Goal: Information Seeking & Learning: Learn about a topic

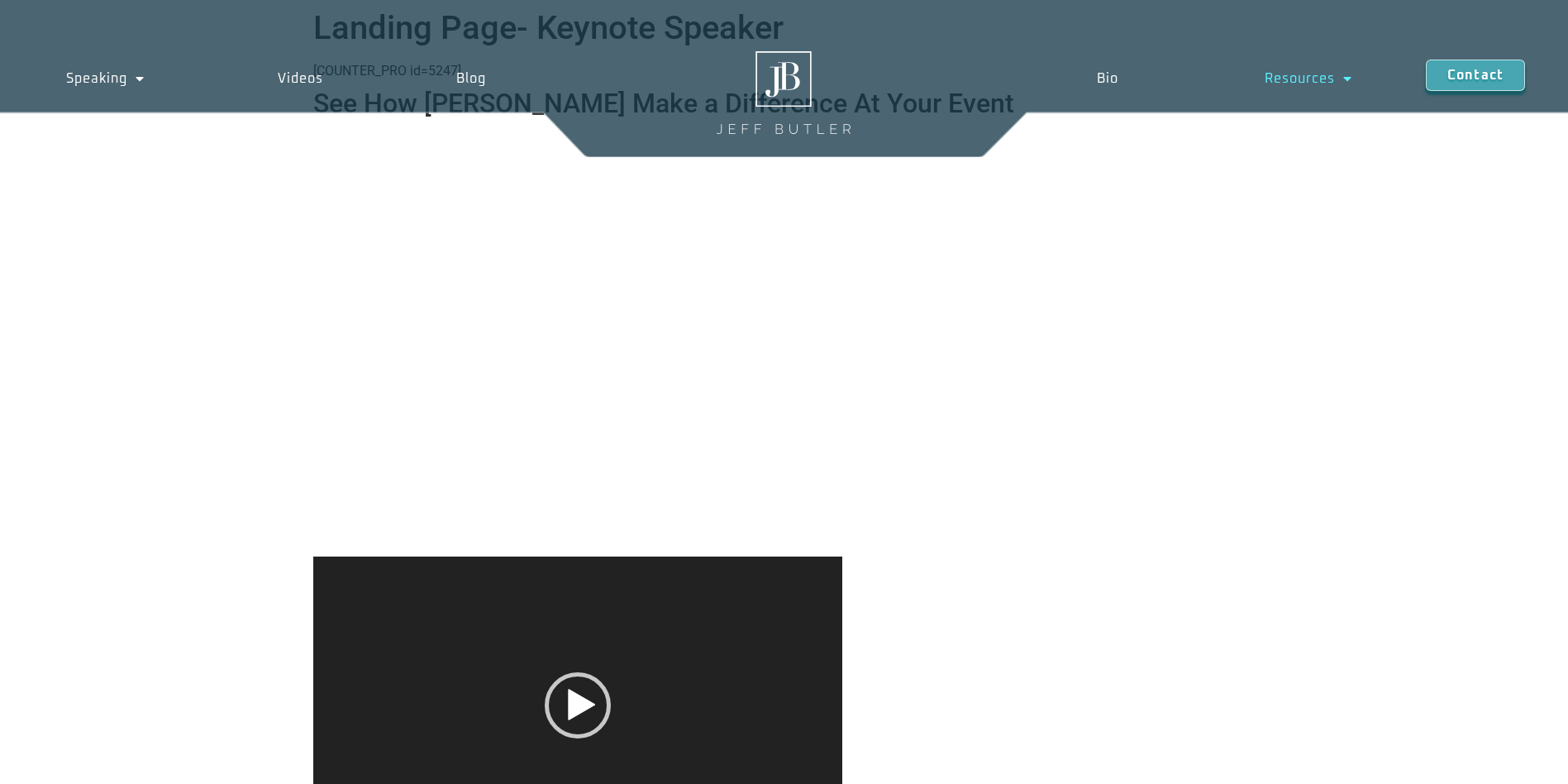
click at [1336, 78] on span "Menu" at bounding box center [1343, 79] width 18 height 30
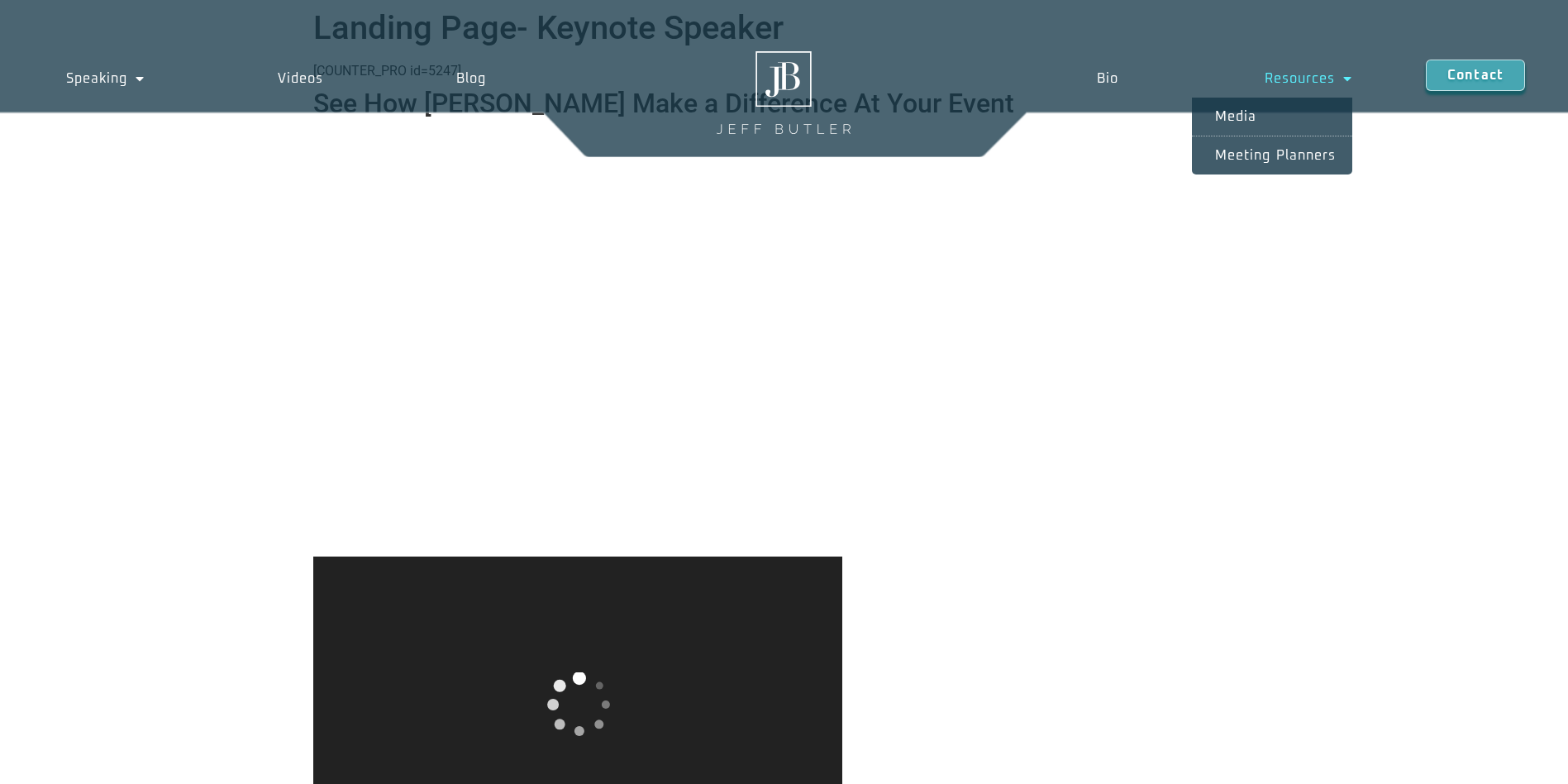
click at [1337, 78] on span "Menu" at bounding box center [1343, 79] width 18 height 30
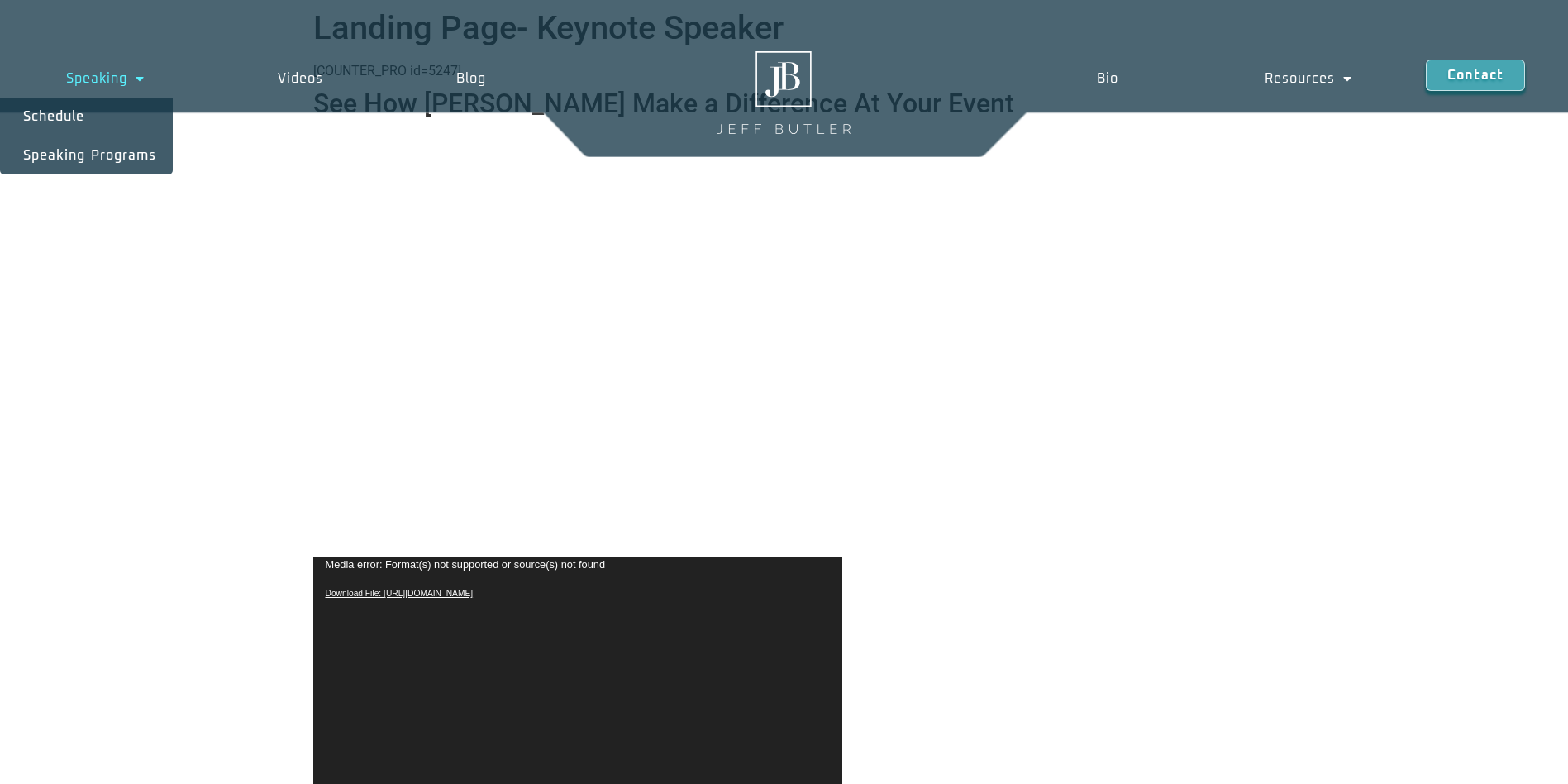
click at [118, 78] on link "Speaking" at bounding box center [106, 78] width 211 height 38
click at [116, 82] on link "Speaking" at bounding box center [106, 78] width 211 height 38
click at [104, 81] on link "Speaking" at bounding box center [106, 78] width 211 height 38
click at [74, 113] on link "Schedule" at bounding box center [86, 116] width 173 height 38
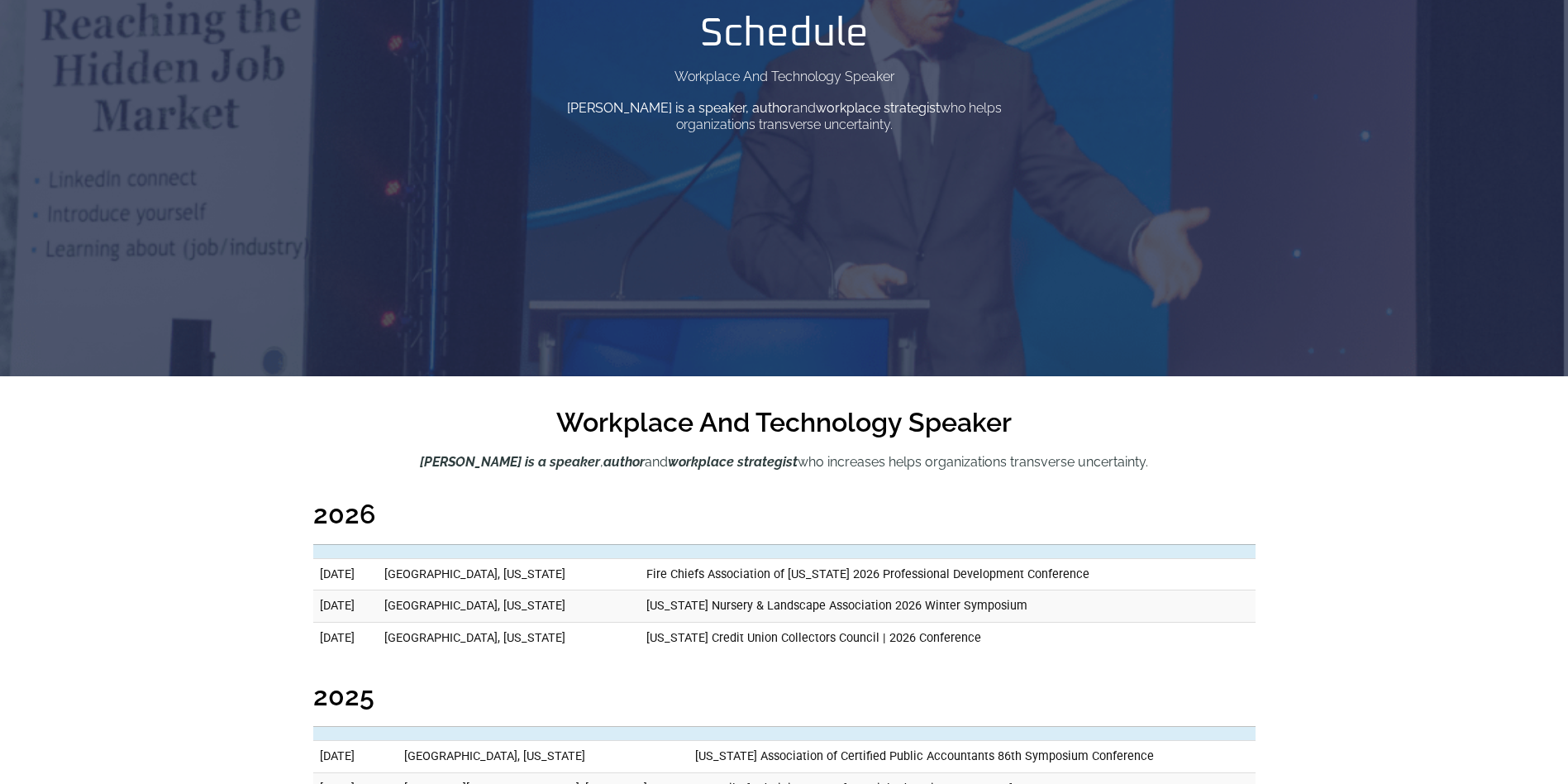
scroll to position [414, 0]
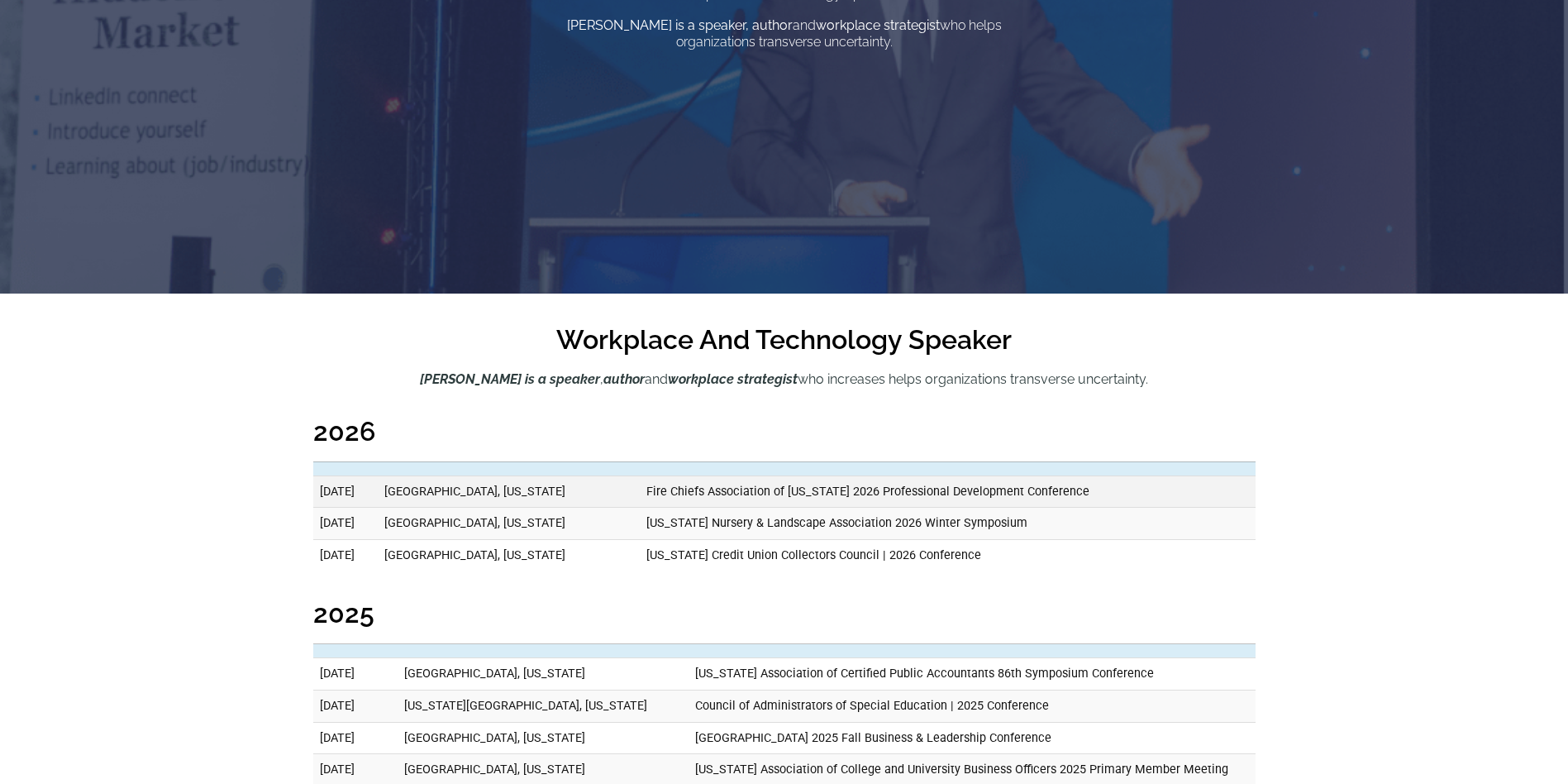
click at [378, 496] on td "February 25, 2026" at bounding box center [345, 491] width 65 height 32
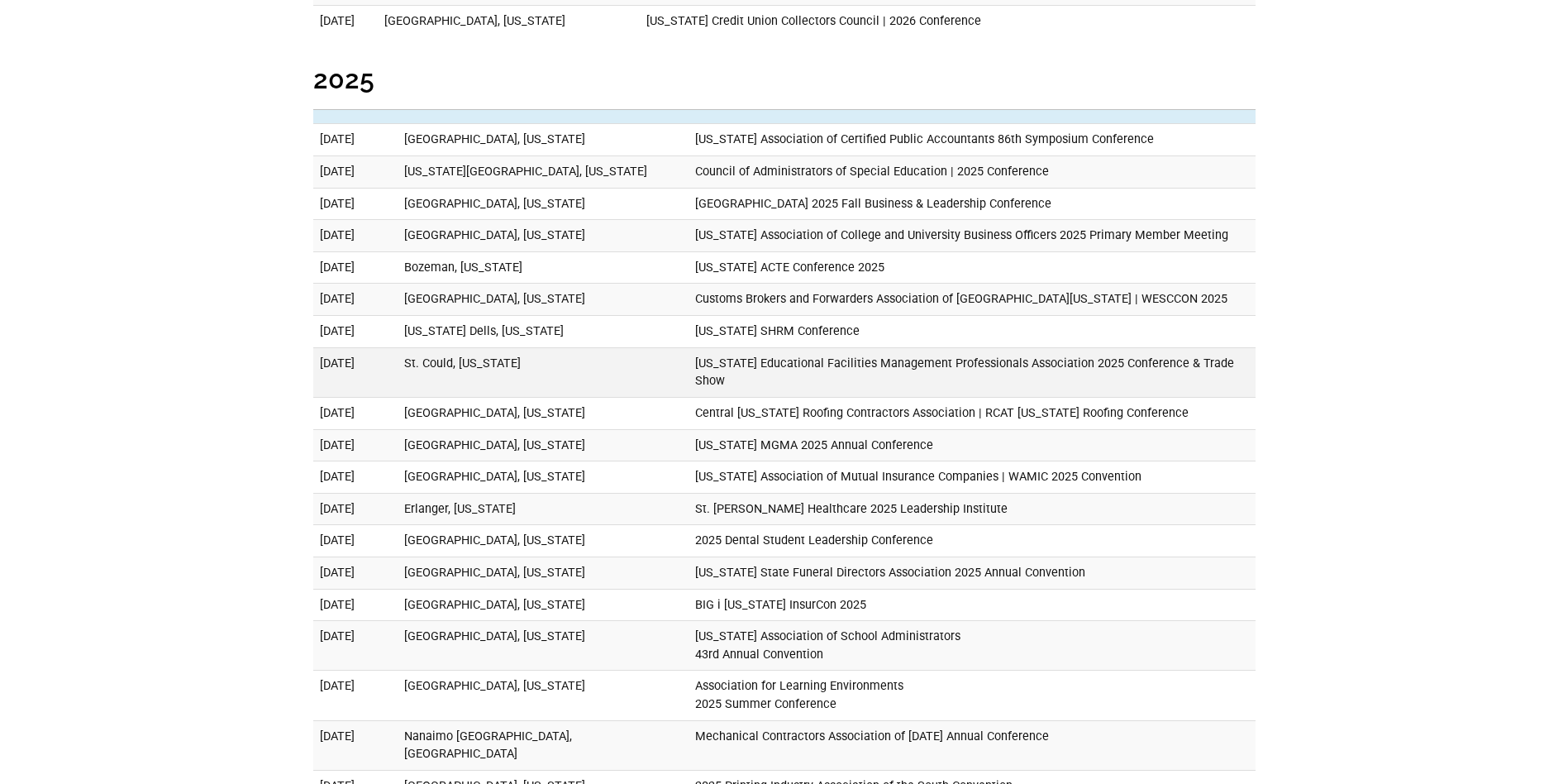
scroll to position [909, 0]
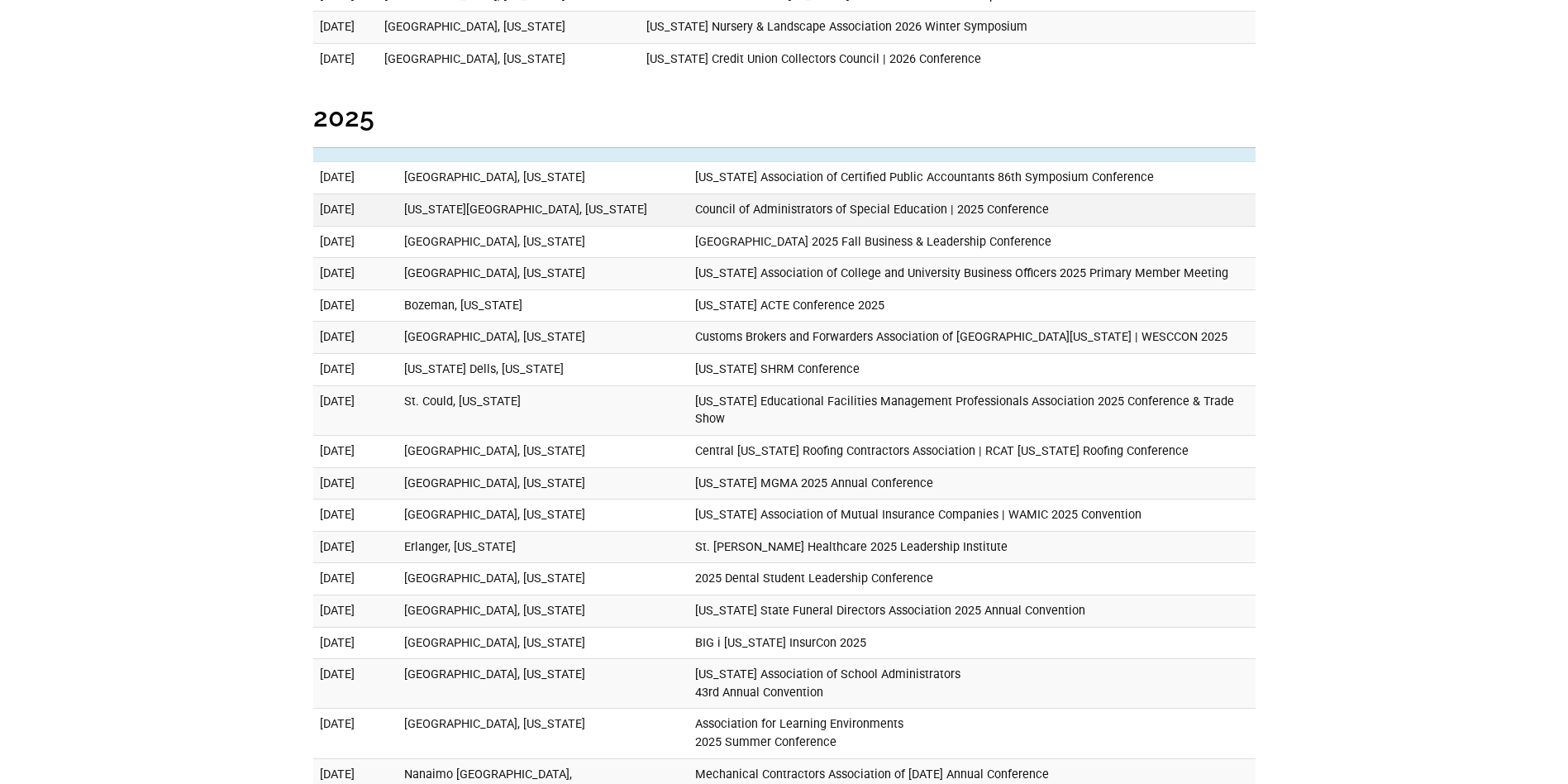
click at [547, 212] on td "Oklahoma City, Oklahoma" at bounding box center [543, 210] width 291 height 32
click at [547, 215] on td "Oklahoma City, Oklahoma" at bounding box center [543, 210] width 291 height 32
click at [727, 208] on td "Council of Administrators of Special Education | 2025 Conference" at bounding box center [972, 210] width 567 height 32
drag, startPoint x: 1028, startPoint y: 210, endPoint x: 1010, endPoint y: 210, distance: 18.0
click at [1004, 210] on td "Council of Administrators of Special Education | 2025 Conference" at bounding box center [972, 210] width 567 height 32
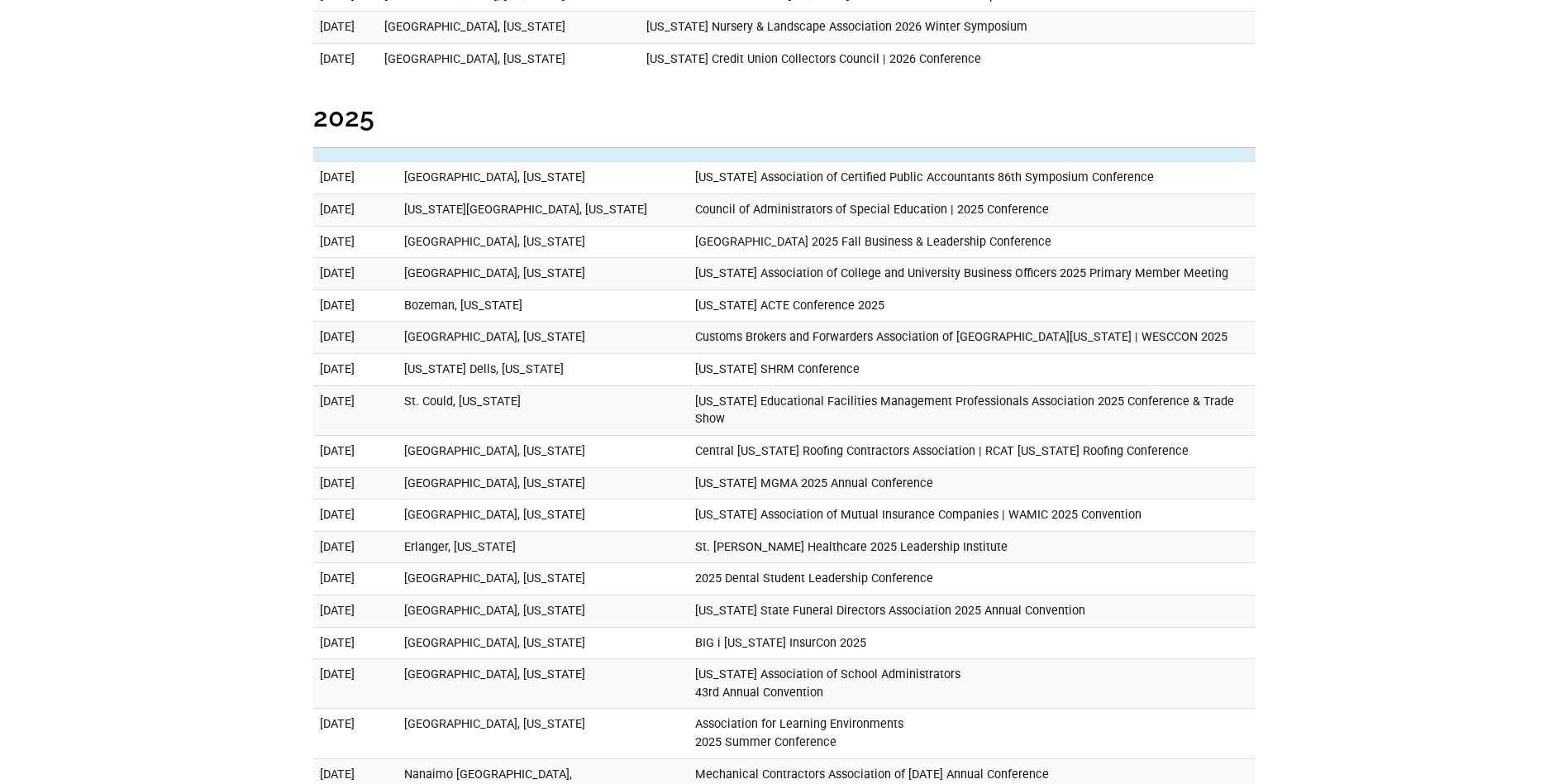
drag, startPoint x: 1000, startPoint y: 210, endPoint x: 298, endPoint y: 205, distance: 702.0
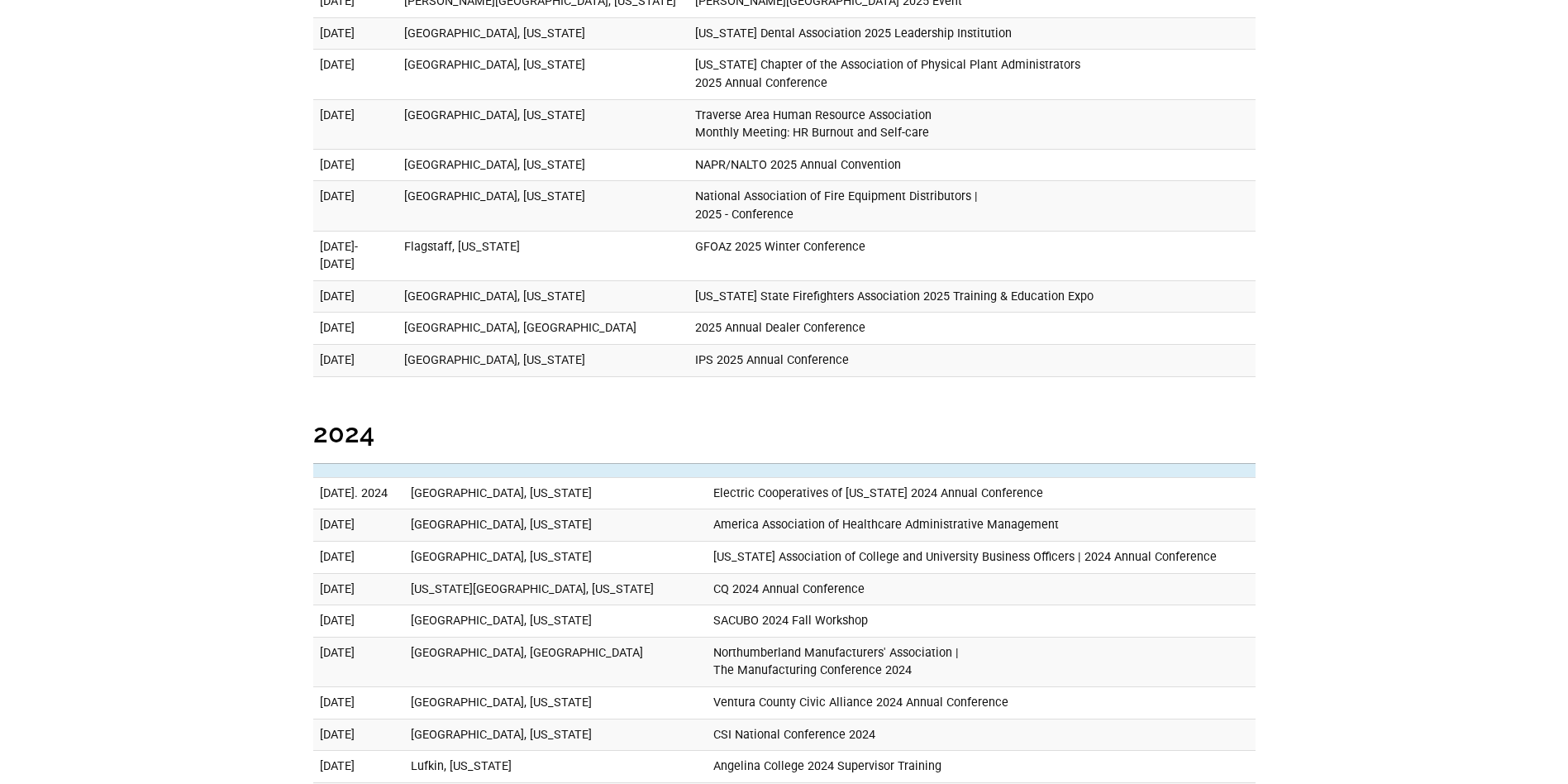
scroll to position [10165, 0]
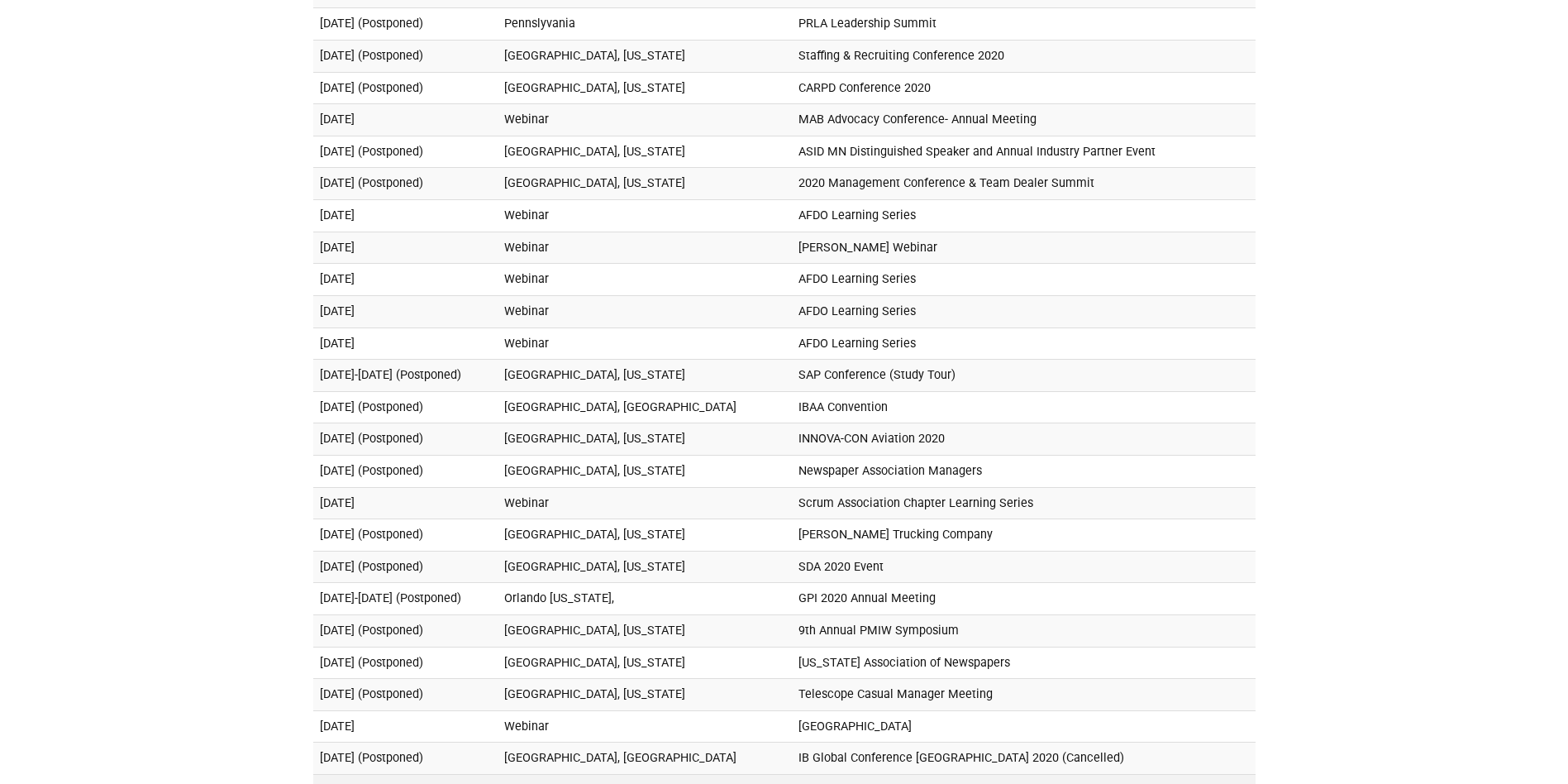
click at [707, 775] on td "Las Vegas, Nevada" at bounding box center [645, 791] width 295 height 32
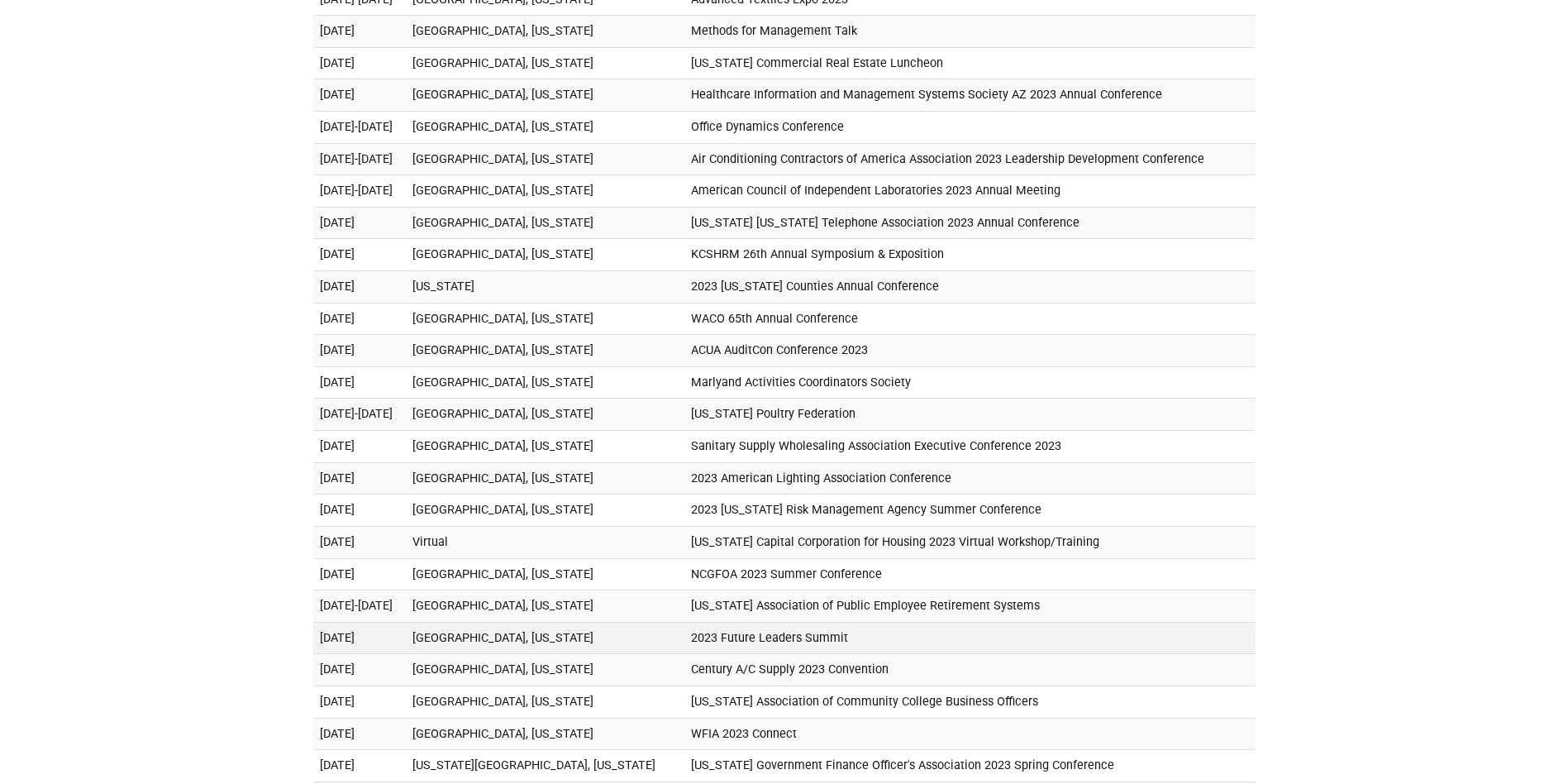
scroll to position [4295, 0]
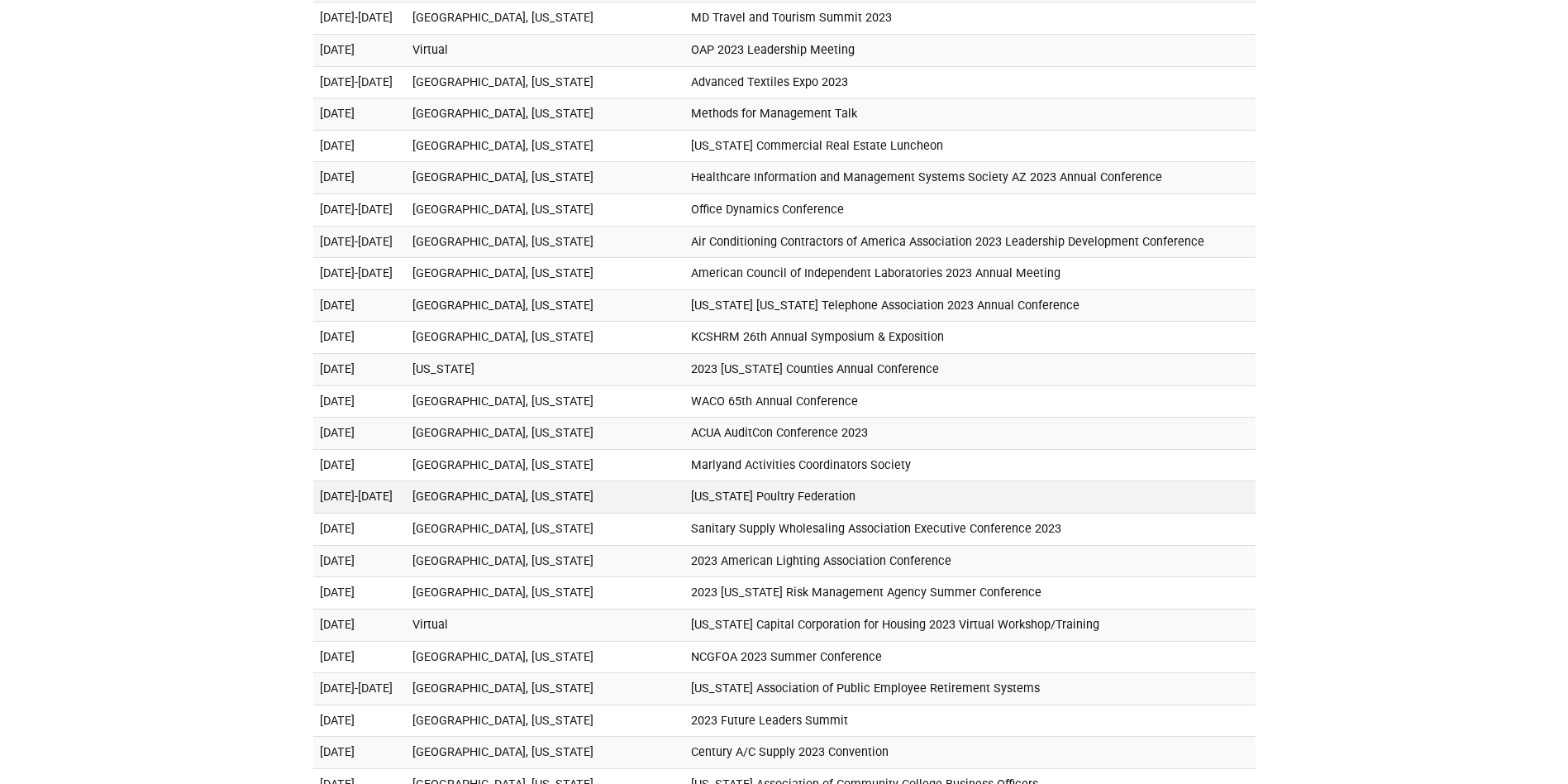
click at [800, 481] on td "California Poultry Federation" at bounding box center [970, 497] width 571 height 32
drag, startPoint x: 359, startPoint y: 427, endPoint x: 875, endPoint y: 438, distance: 516.1
click at [879, 481] on tr "September 13-14, 2023 Monterey, California California Poultry Federation" at bounding box center [784, 497] width 942 height 32
click at [874, 481] on td "California Poultry Federation" at bounding box center [970, 497] width 571 height 32
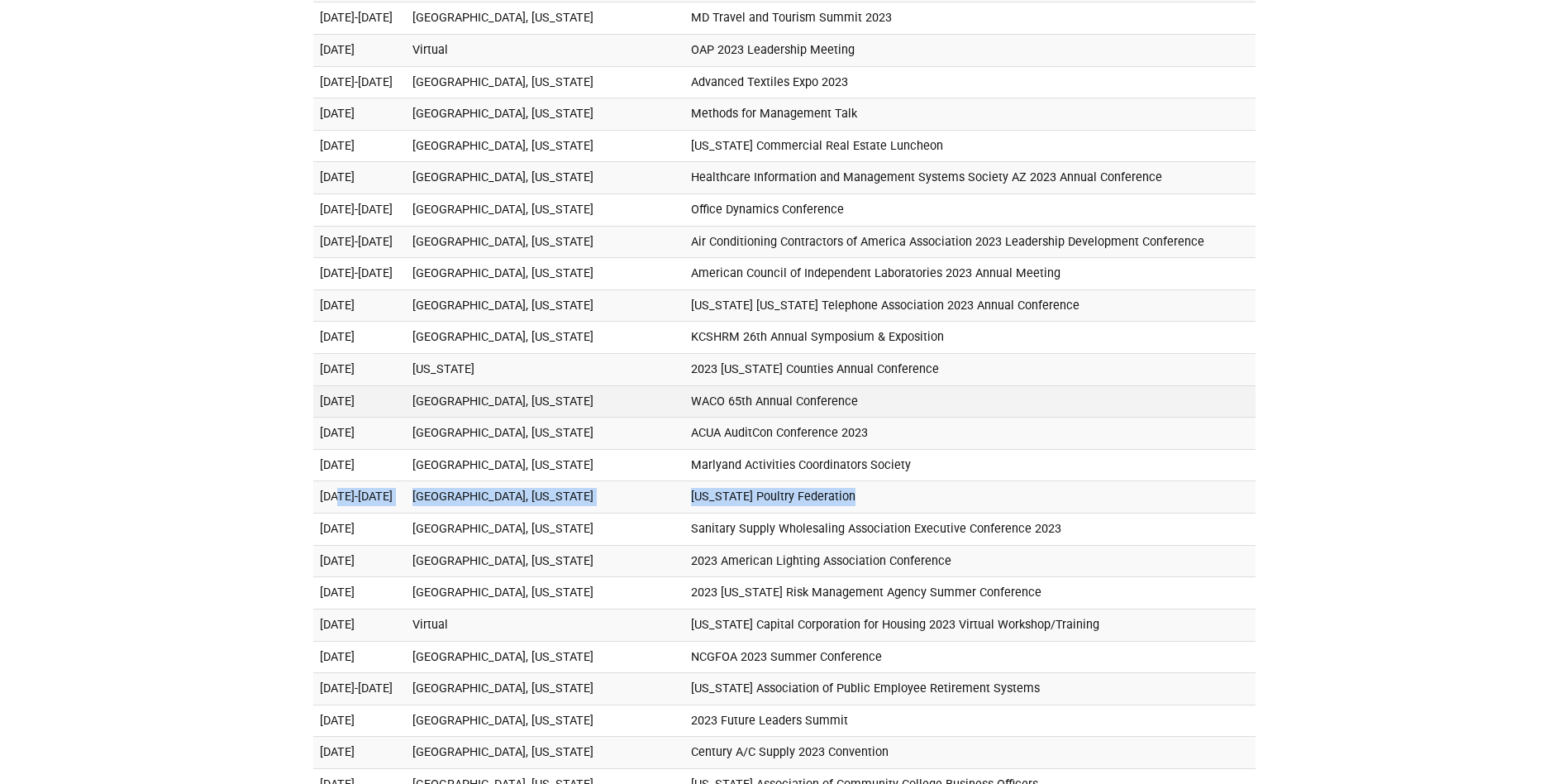
scroll to position [4047, 0]
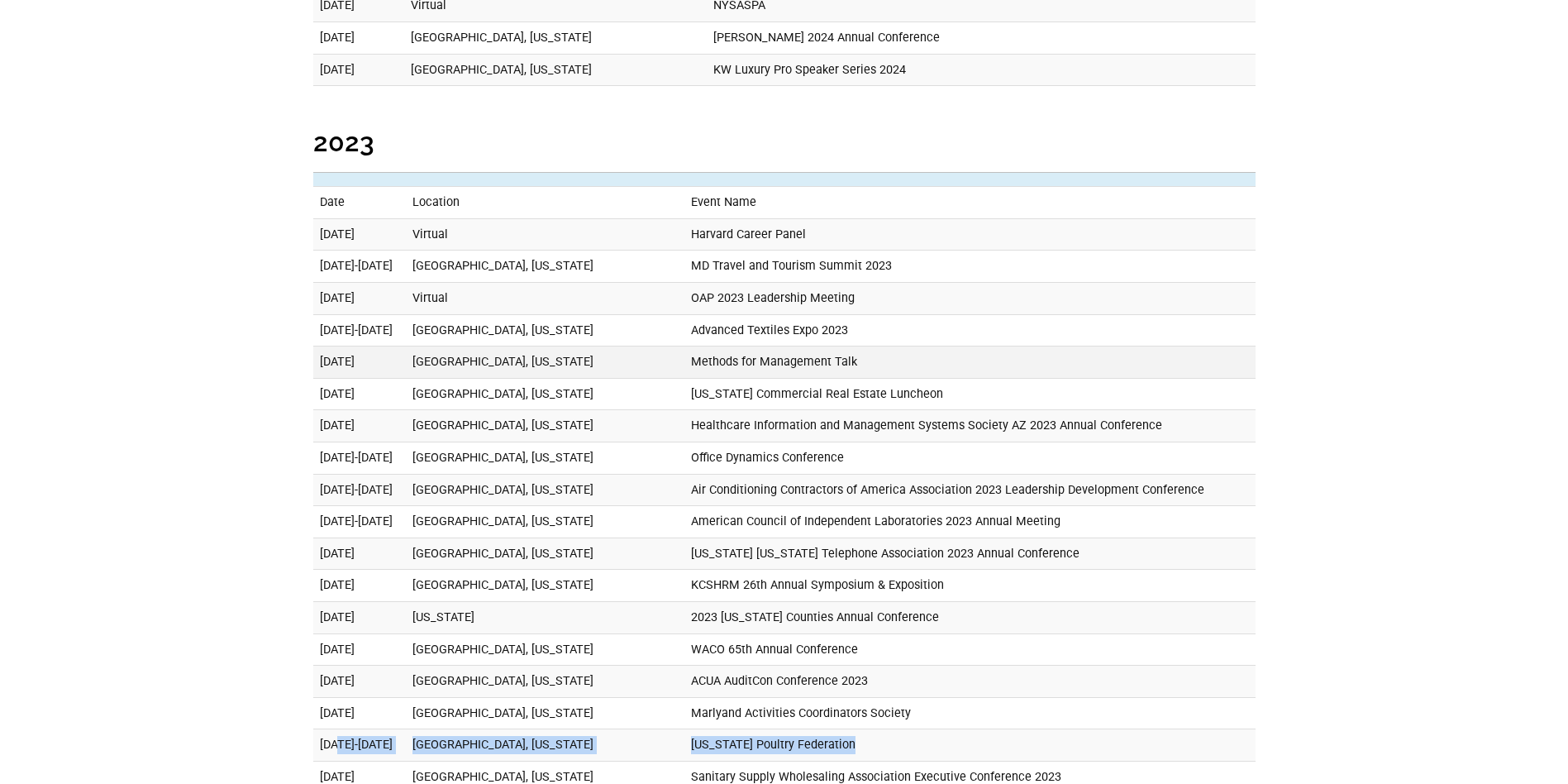
drag, startPoint x: 915, startPoint y: 297, endPoint x: 611, endPoint y: 290, distance: 304.1
click at [614, 346] on tr "October 27, 2023 Chicago, Illinois Methods for Management Talk" at bounding box center [784, 362] width 942 height 32
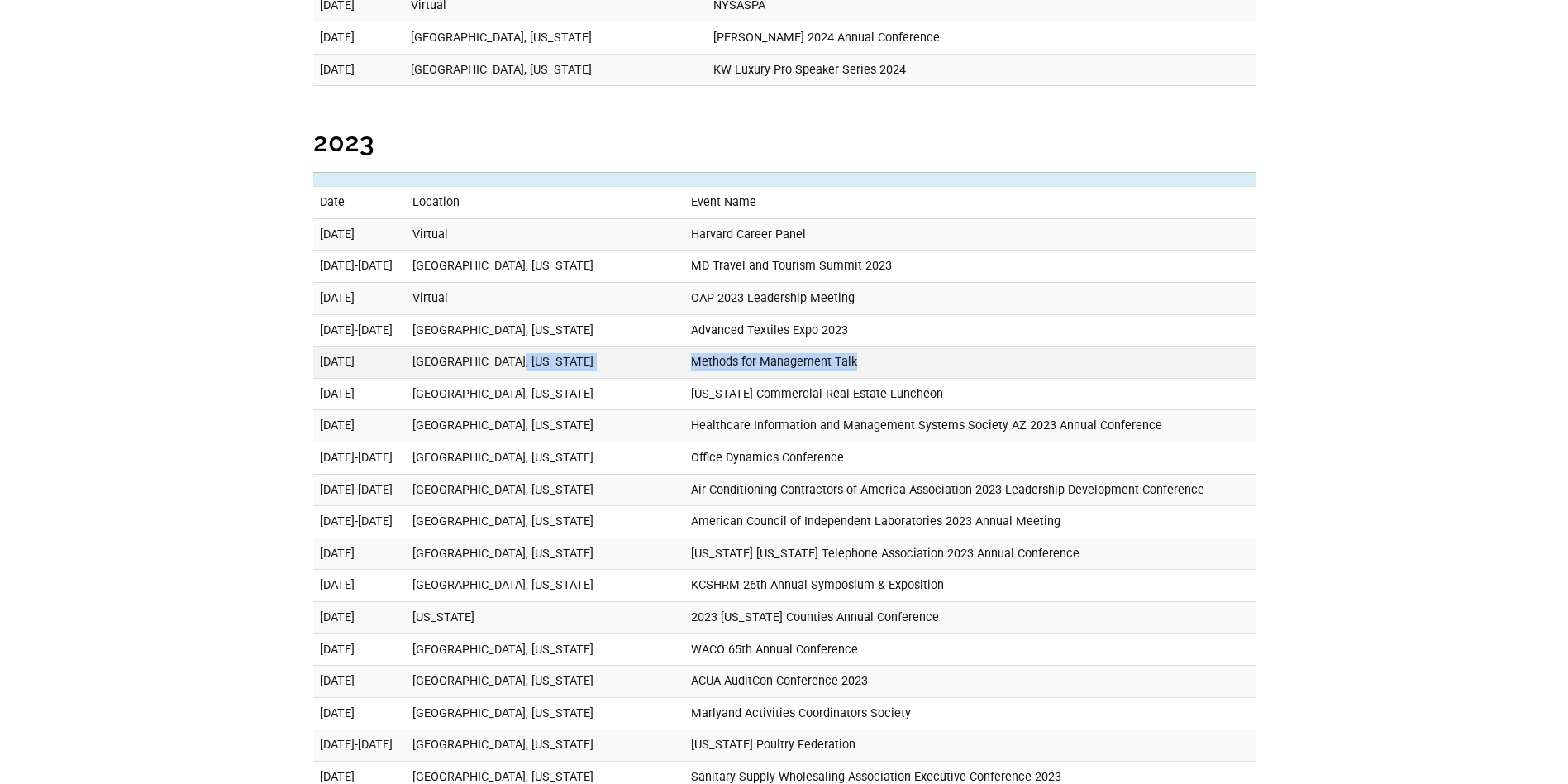
click at [622, 346] on td "Chicago, Illinois" at bounding box center [544, 362] width 278 height 32
click at [839, 282] on td "OAP 2023 Leadership Meeting" at bounding box center [970, 298] width 571 height 32
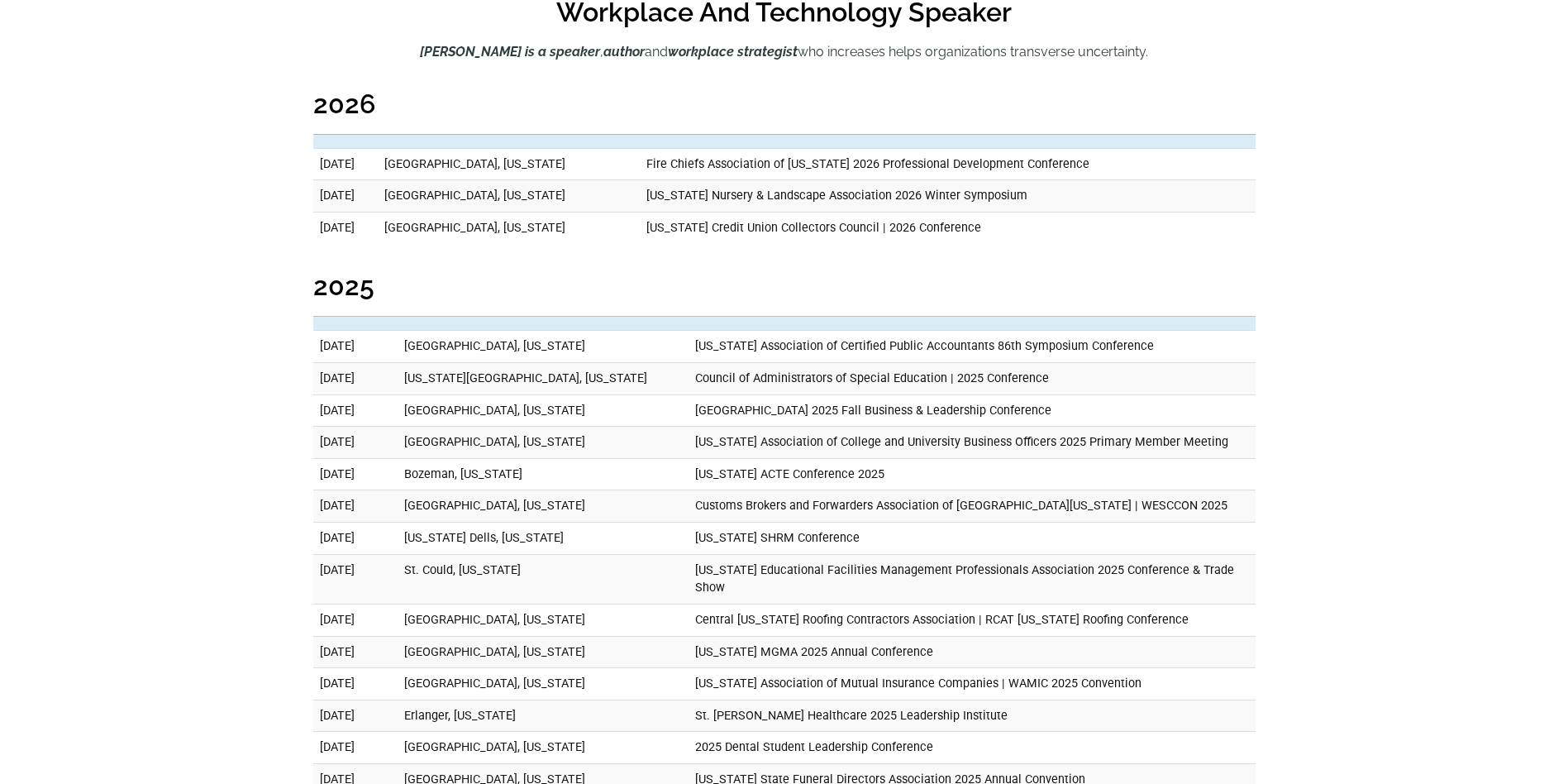
scroll to position [740, 0]
click at [776, 383] on td "Council of Administrators of Special Education | 2025 Conference" at bounding box center [972, 381] width 567 height 32
click at [784, 382] on td "Council of Administrators of Special Education | 2025 Conference" at bounding box center [972, 381] width 567 height 32
click at [980, 388] on td "Council of Administrators of Special Education | 2025 Conference" at bounding box center [972, 381] width 567 height 32
drag, startPoint x: 980, startPoint y: 388, endPoint x: 298, endPoint y: 377, distance: 682.1
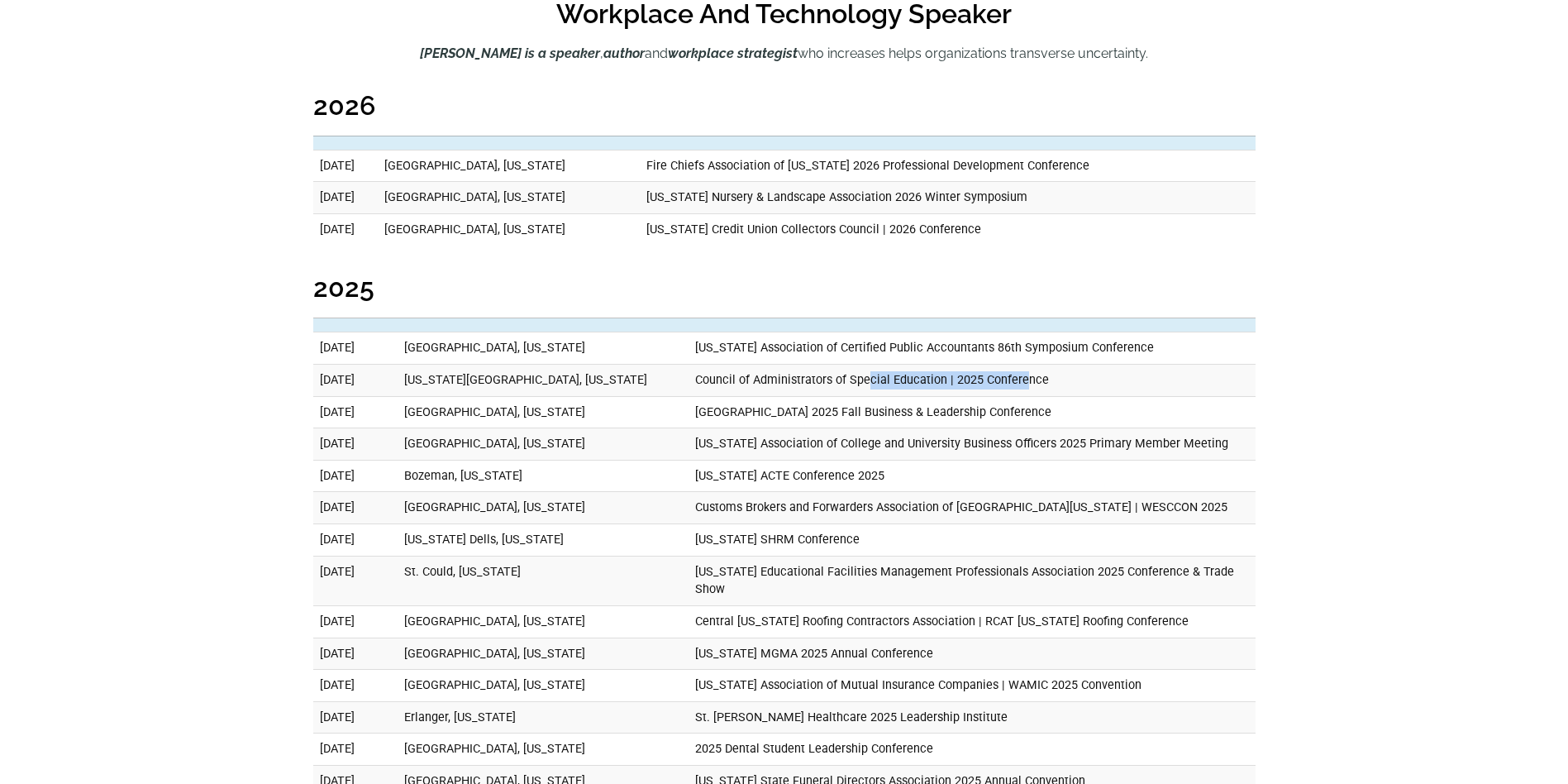
drag, startPoint x: 298, startPoint y: 377, endPoint x: 333, endPoint y: 377, distance: 35.0
click at [329, 377] on td "November 5, 2025" at bounding box center [355, 381] width 84 height 32
